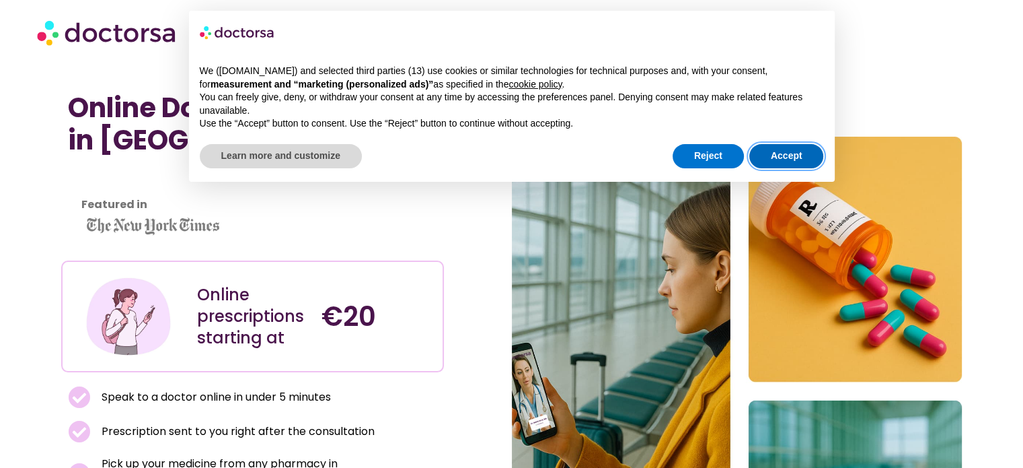
click at [799, 160] on button "Accept" at bounding box center [787, 156] width 75 height 24
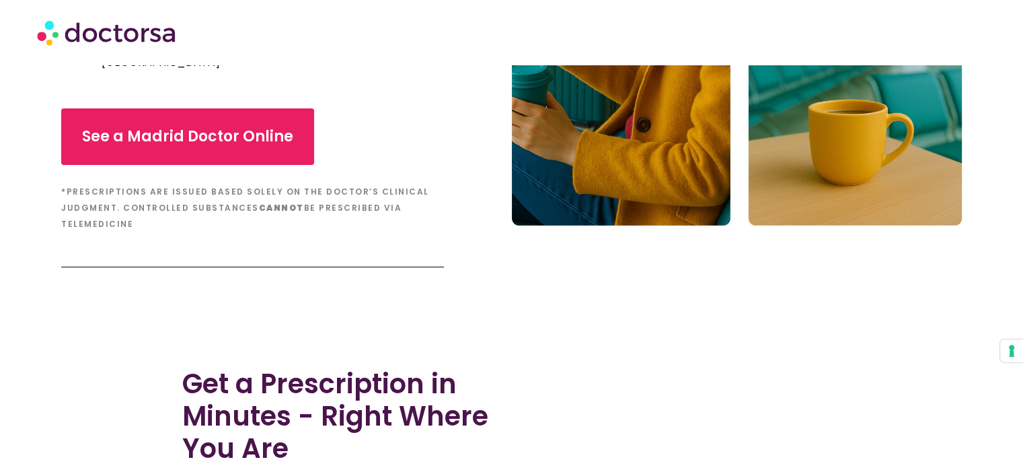
scroll to position [419, 0]
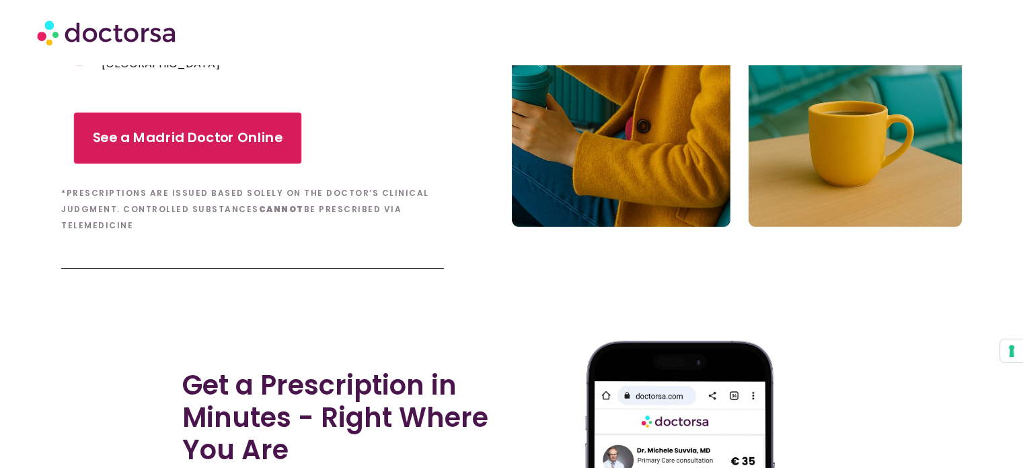
click at [180, 139] on link "See a Madrid Doctor Online" at bounding box center [187, 137] width 227 height 51
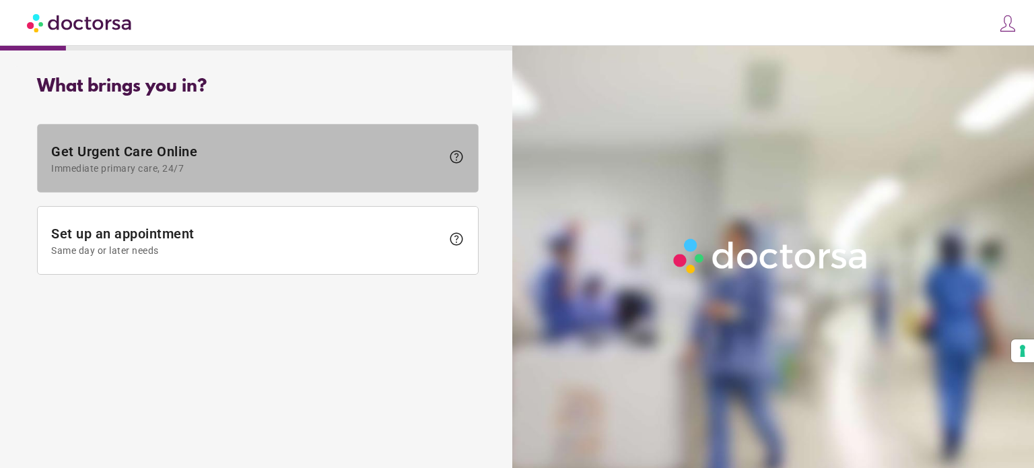
click at [441, 163] on span "Immediate primary care, 24/7" at bounding box center [246, 168] width 390 height 11
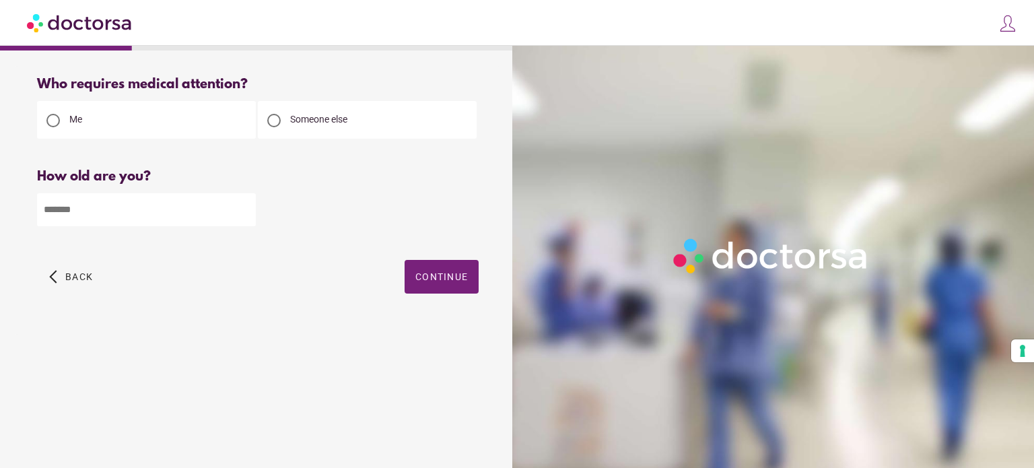
click at [269, 121] on div at bounding box center [273, 120] width 13 height 13
click at [111, 201] on input "number" at bounding box center [146, 209] width 219 height 33
type input "*"
click at [453, 263] on span "button" at bounding box center [441, 277] width 74 height 34
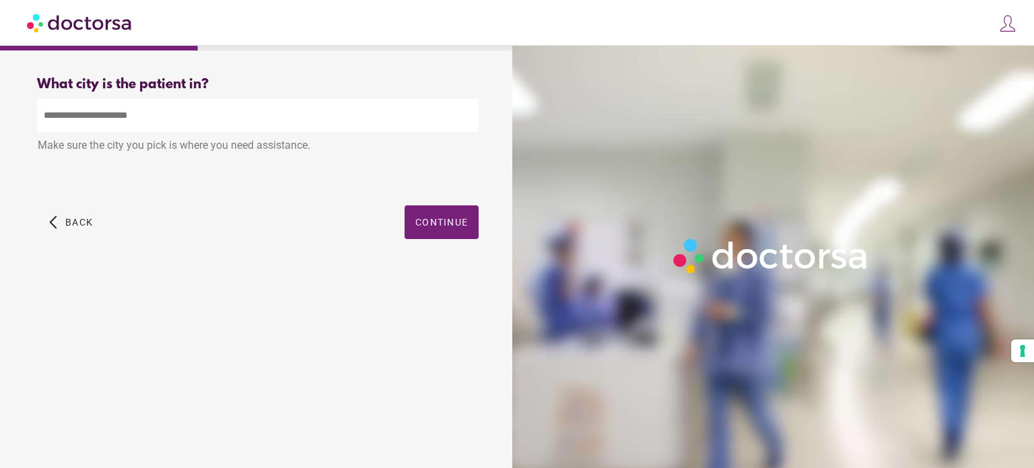
click at [127, 134] on div "Make sure the city you pick is where you need assistance." at bounding box center [257, 147] width 441 height 30
click at [116, 120] on input "text" at bounding box center [257, 115] width 441 height 33
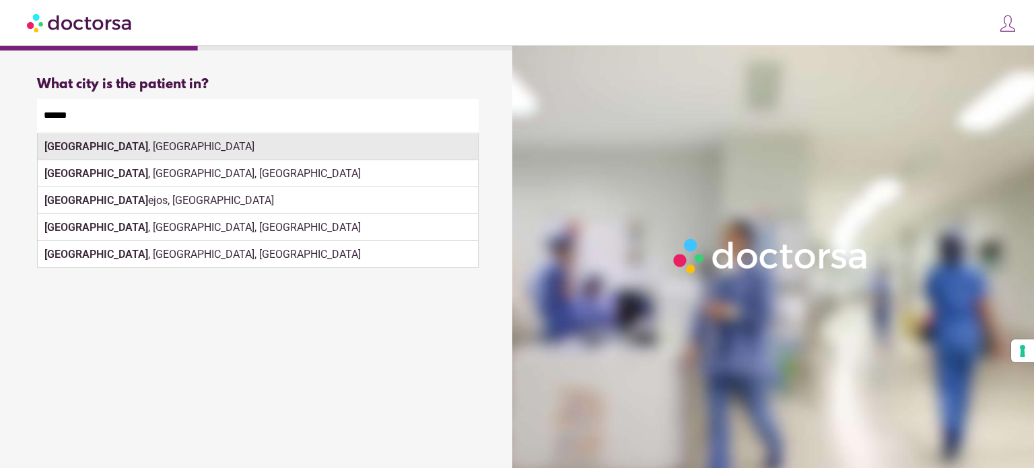
click at [155, 149] on div "Madrid , Spain" at bounding box center [258, 146] width 440 height 27
type input "**********"
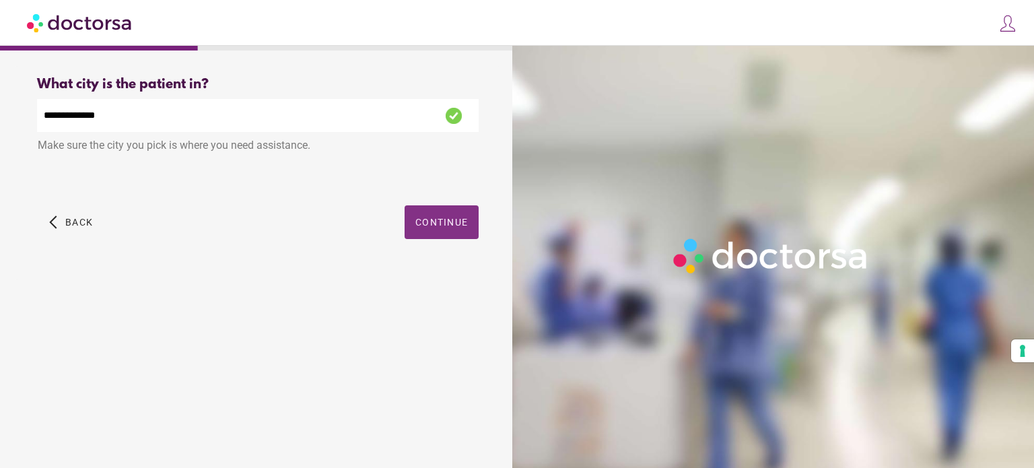
click at [434, 233] on span "button" at bounding box center [441, 222] width 74 height 34
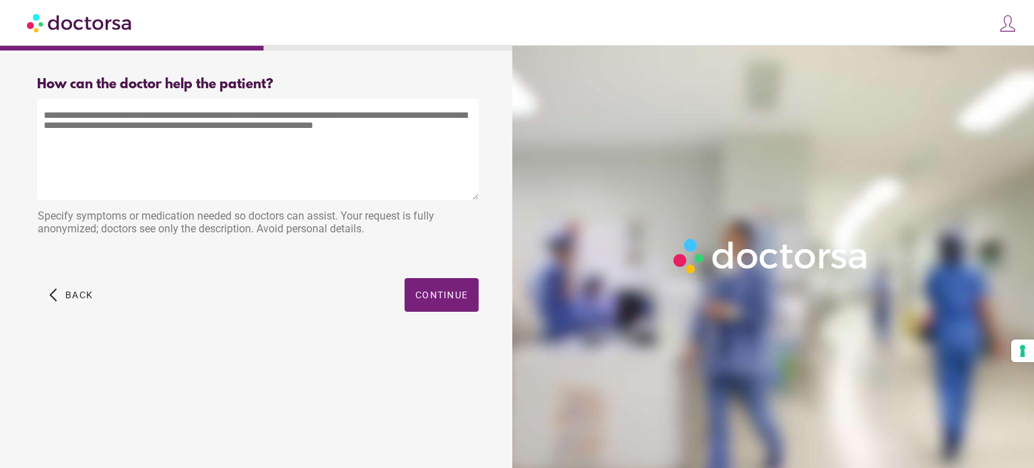
click at [199, 127] on textarea at bounding box center [257, 149] width 441 height 101
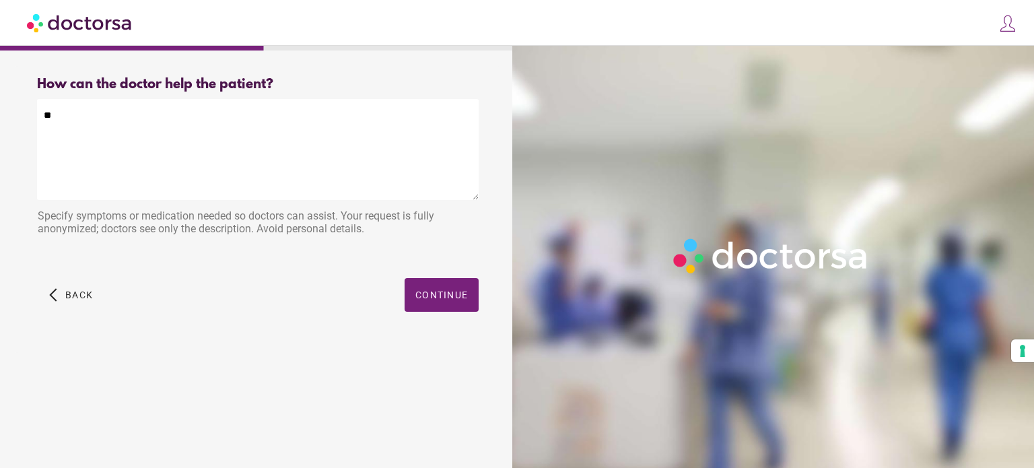
type textarea "*"
